Goal: Transaction & Acquisition: Purchase product/service

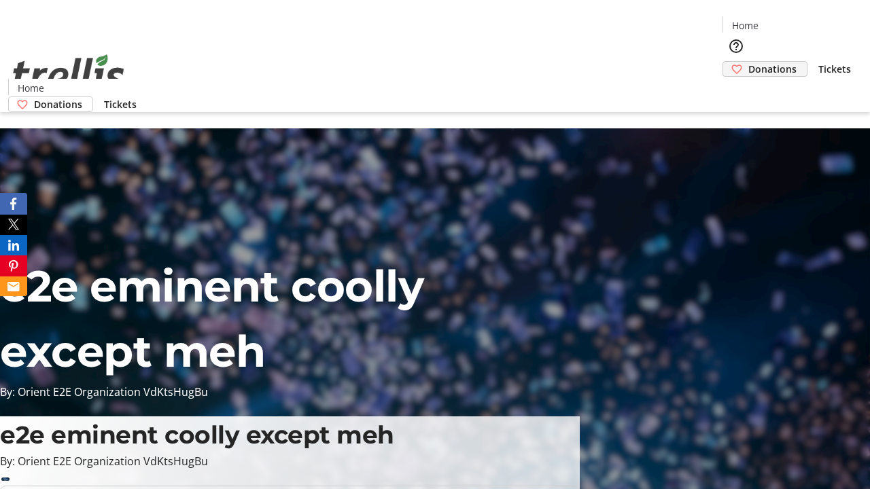
click at [748, 62] on span "Donations" at bounding box center [772, 69] width 48 height 14
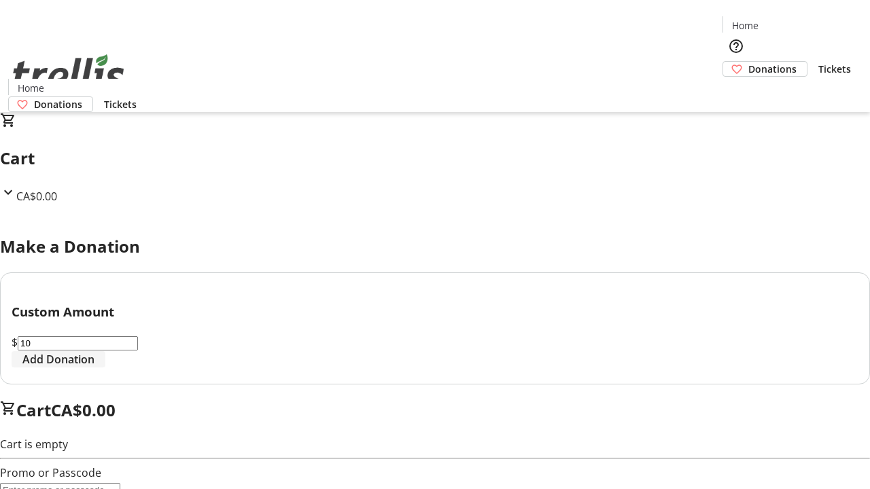
click at [94, 368] on span "Add Donation" at bounding box center [58, 359] width 72 height 16
